Goal: Navigation & Orientation: Find specific page/section

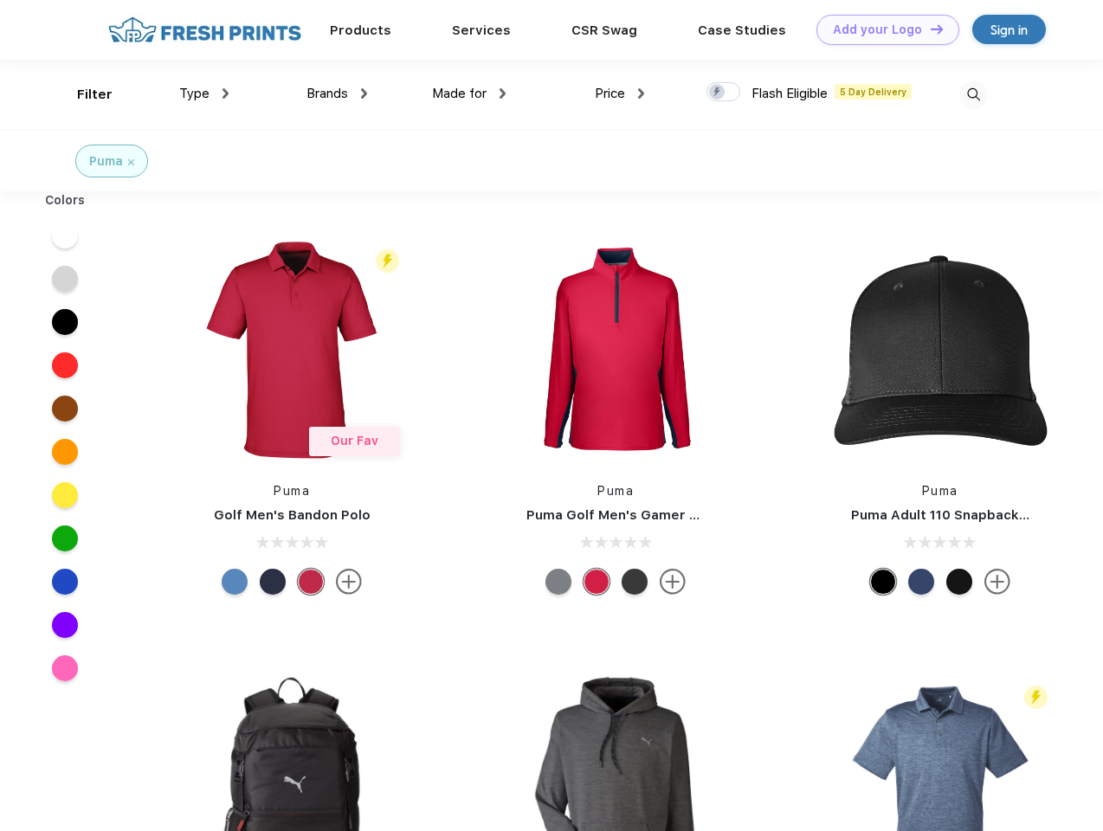
click at [881, 29] on link "Add your Logo Design Tool" at bounding box center [887, 30] width 143 height 30
click at [0, 0] on div "Design Tool" at bounding box center [0, 0] width 0 height 0
click at [929, 29] on link "Add your Logo Design Tool" at bounding box center [887, 30] width 143 height 30
click at [83, 94] on div "Filter" at bounding box center [94, 95] width 35 height 20
click at [204, 93] on span "Type" at bounding box center [194, 94] width 30 height 16
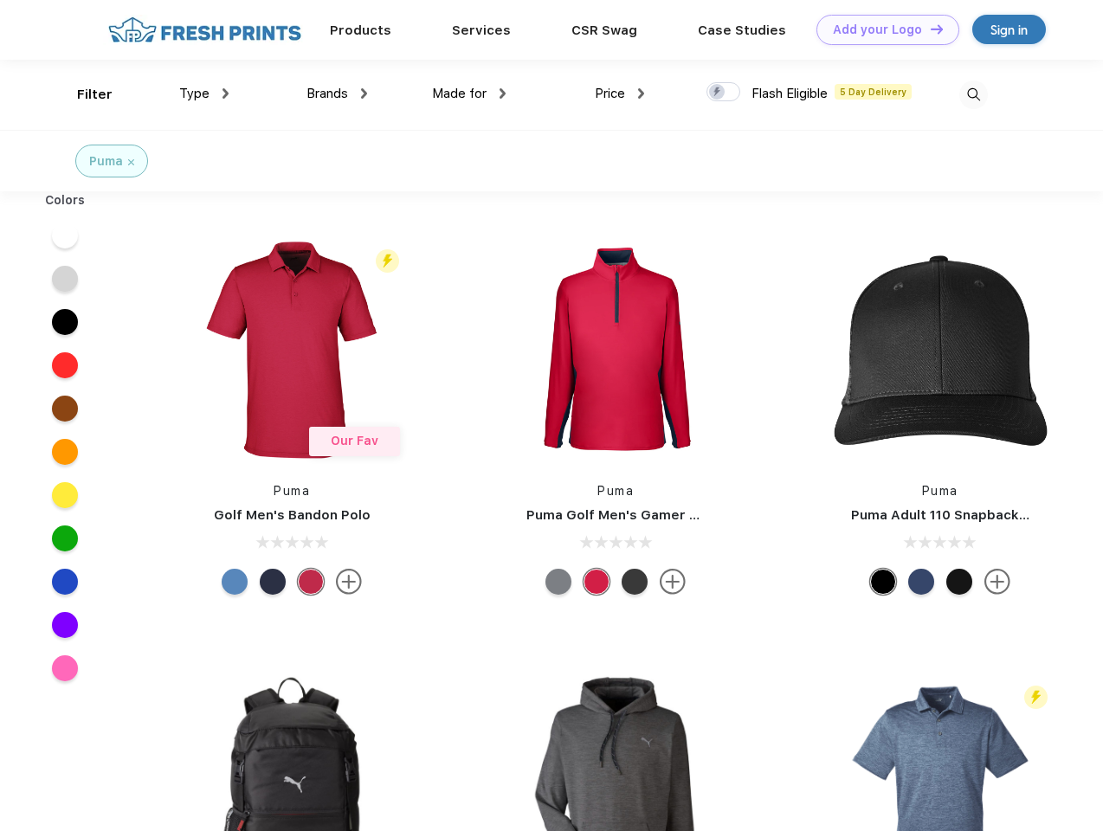
click at [337, 93] on span "Brands" at bounding box center [327, 94] width 42 height 16
click at [469, 93] on span "Made for" at bounding box center [459, 94] width 55 height 16
click at [620, 93] on span "Price" at bounding box center [610, 94] width 30 height 16
click at [724, 93] on div at bounding box center [723, 91] width 34 height 19
click at [718, 93] on input "checkbox" at bounding box center [711, 86] width 11 height 11
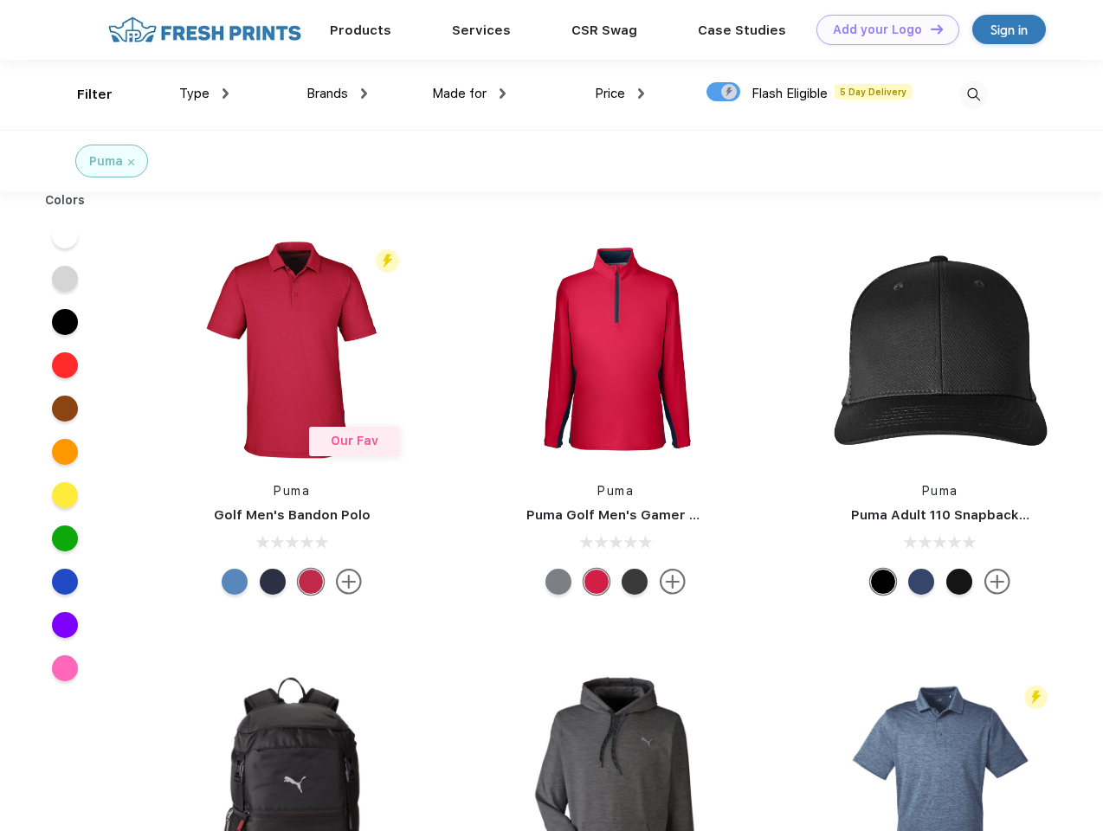
click at [973, 94] on img at bounding box center [973, 95] width 29 height 29
